Goal: Find specific page/section: Find specific page/section

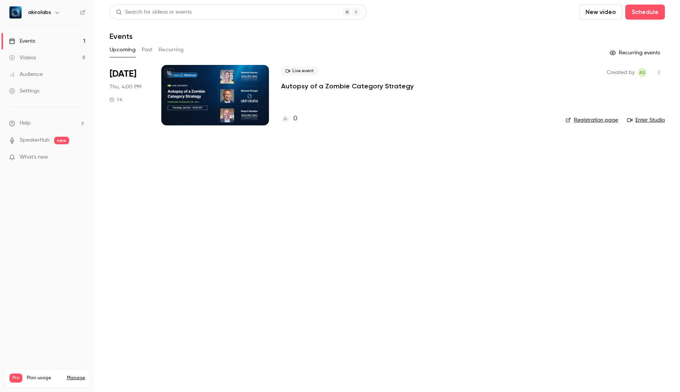
click at [61, 40] on link "Events 1" at bounding box center [47, 41] width 94 height 17
click at [194, 101] on div at bounding box center [215, 95] width 108 height 60
